Goal: Task Accomplishment & Management: Use online tool/utility

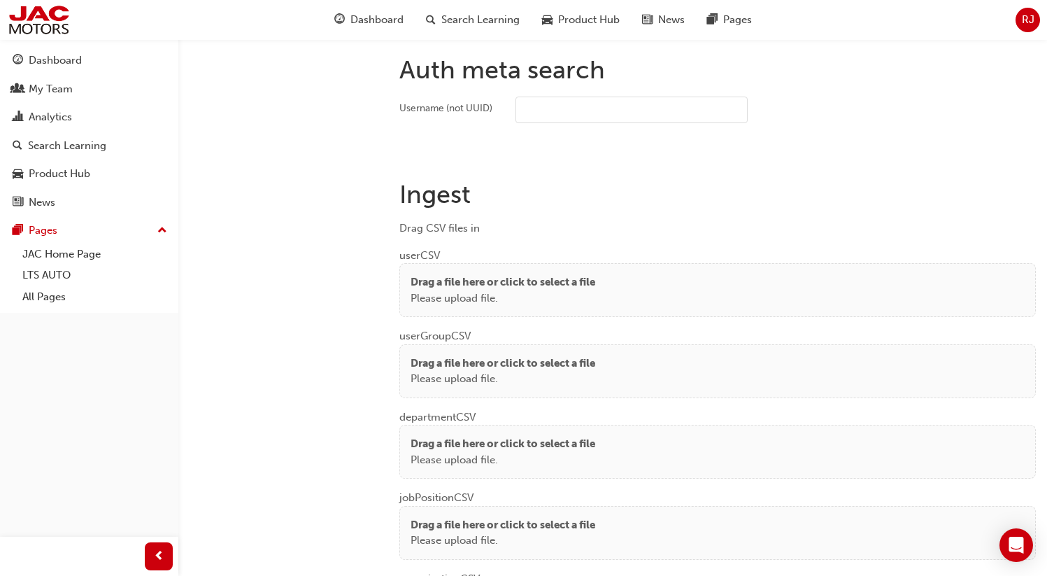
scroll to position [919, 0]
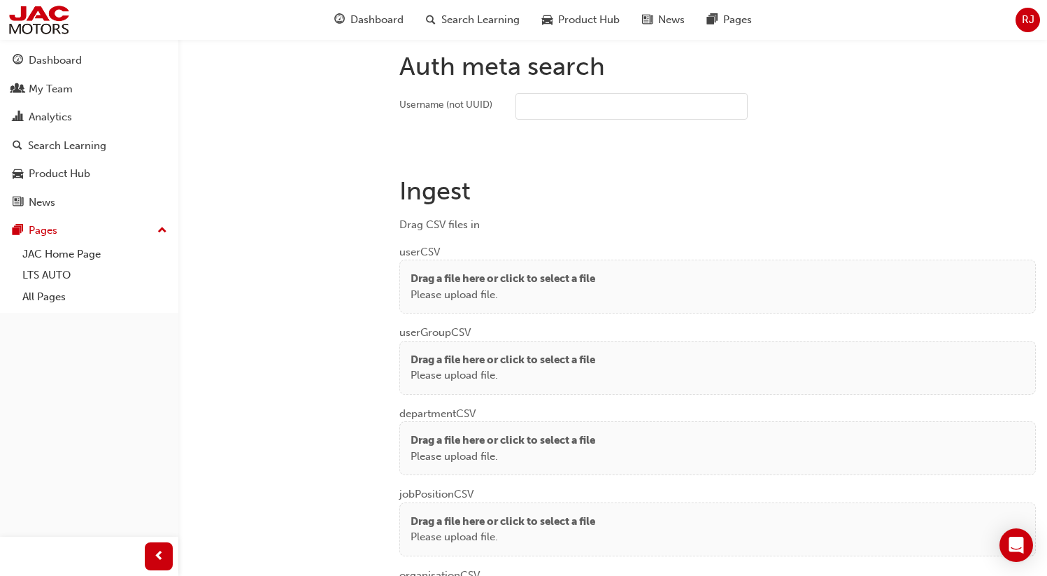
click at [649, 288] on div "Drag a file here or click to select a file Please upload file." at bounding box center [717, 286] width 614 height 31
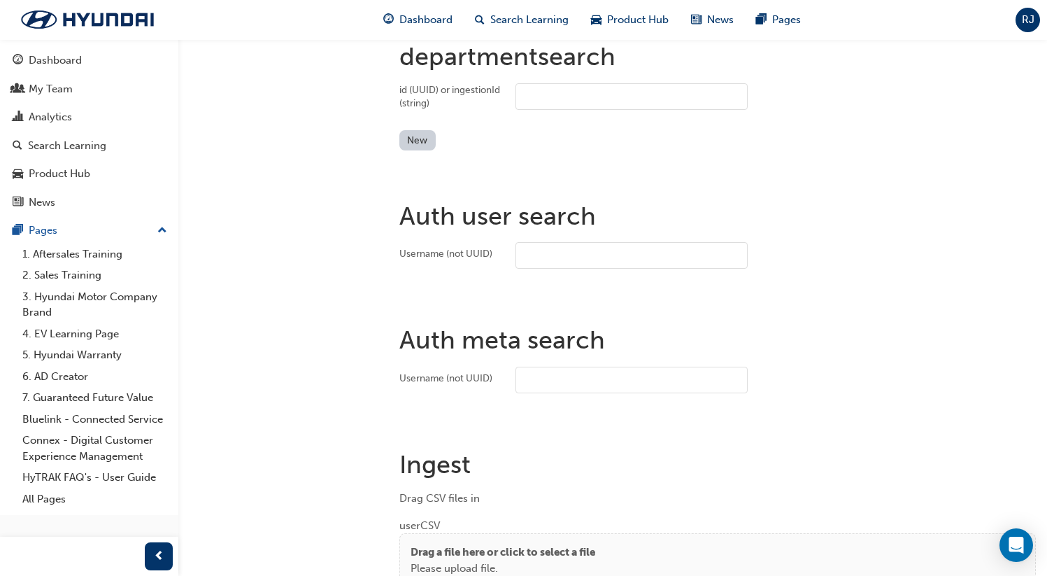
scroll to position [1026, 0]
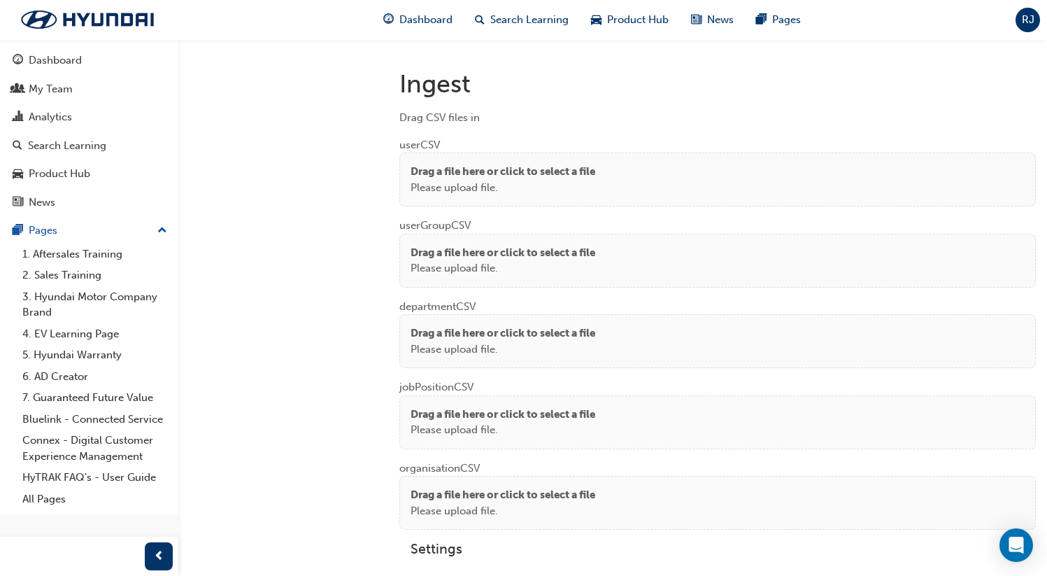
click at [606, 352] on div "Drag a file here or click to select a file Please upload file." at bounding box center [717, 340] width 614 height 31
click at [613, 93] on h1 "Ingest" at bounding box center [717, 84] width 636 height 31
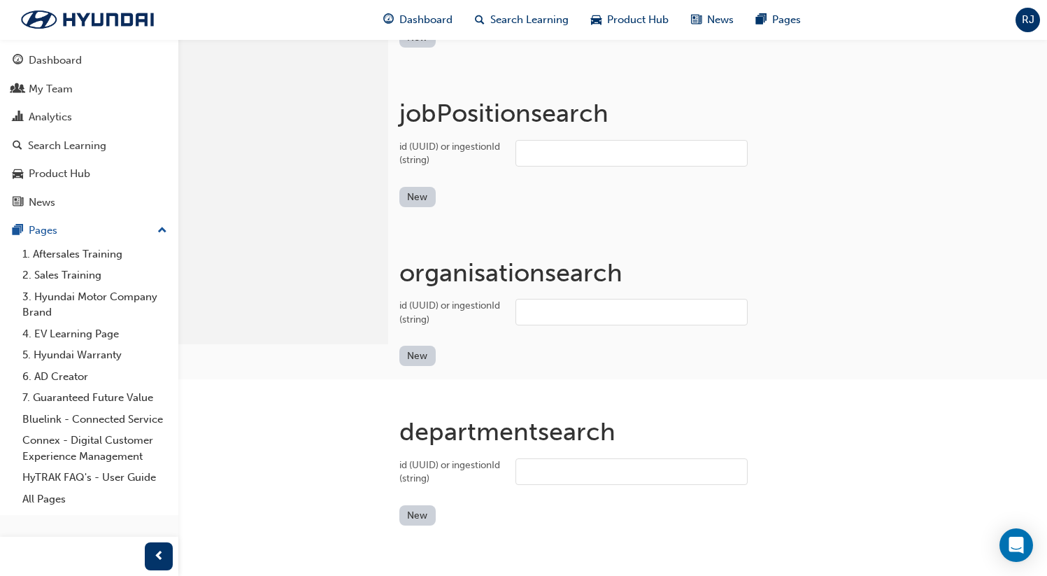
scroll to position [0, 0]
